Goal: Find contact information: Obtain details needed to contact an individual or organization

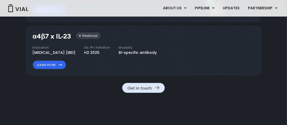
scroll to position [595, 0]
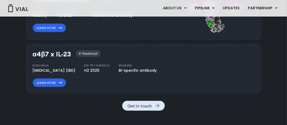
drag, startPoint x: 42, startPoint y: 87, endPoint x: 57, endPoint y: 90, distance: 14.7
click at [57, 73] on div "[MEDICAL_DATA] (IBD)" at bounding box center [54, 70] width 43 height 5
drag, startPoint x: 32, startPoint y: 87, endPoint x: 100, endPoint y: 88, distance: 67.5
click at [100, 73] on div "Indication [MEDICAL_DATA] (IBD) Est. Ph I Initiation H2 2025 Modality Bi-specif…" at bounding box center [95, 68] width 124 height 10
drag, startPoint x: 32, startPoint y: 99, endPoint x: 77, endPoint y: 105, distance: 44.7
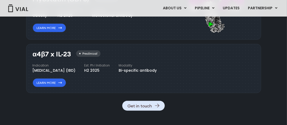
click at [77, 73] on div "Indication [MEDICAL_DATA] (IBD) Est. Ph I Initiation H2 2025 Modality Bi-specif…" at bounding box center [95, 68] width 124 height 10
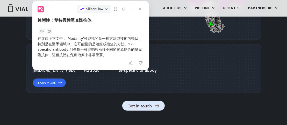
click at [160, 79] on div "α4β7 x IL-23 Preclinical Indication [MEDICAL_DATA] (IBD) Est. Ph I Initiation H…" at bounding box center [102, 67] width 139 height 39
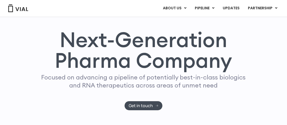
scroll to position [52, 0]
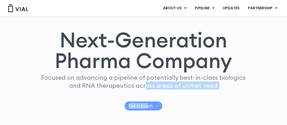
click at [148, 110] on div "Next-Generation Pharma Company Focused on advancing a pipeline of potentially b…" at bounding box center [143, 69] width 271 height 81
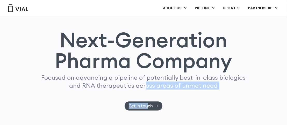
click at [177, 99] on div "Focused on advancing a pipeline of potentially best-in-class biologics and RNA …" at bounding box center [143, 87] width 208 height 28
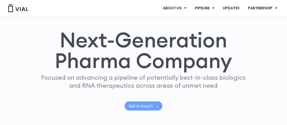
click at [156, 107] on icon at bounding box center [156, 105] width 3 height 3
